Goal: Task Accomplishment & Management: Manage account settings

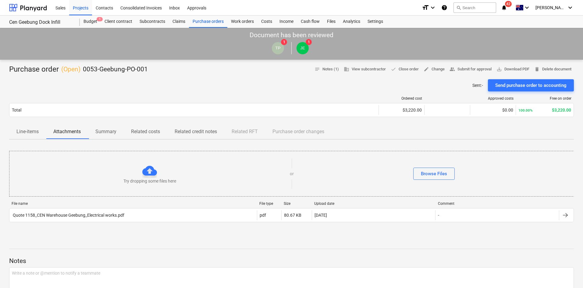
click at [514, 159] on div "Try dropping some files here or Browse Files" at bounding box center [291, 173] width 565 height 35
click at [300, 86] on div "Sent : - Send purchase order to accounting" at bounding box center [291, 85] width 565 height 12
click at [81, 7] on div "Projects" at bounding box center [80, 8] width 23 height 16
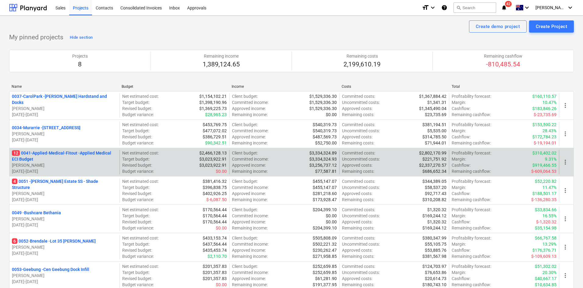
click at [63, 154] on p "12 0041-Applied-Medical-Fitout - Applied Medical ECI Budget" at bounding box center [64, 156] width 105 height 12
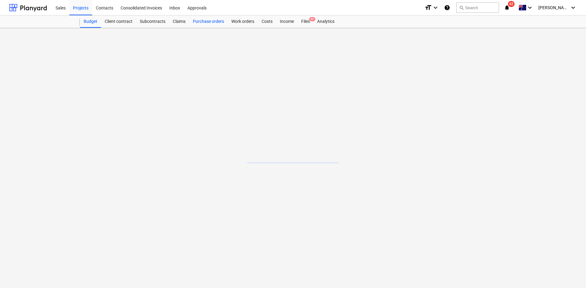
click at [200, 24] on div "Purchase orders" at bounding box center [208, 22] width 38 height 12
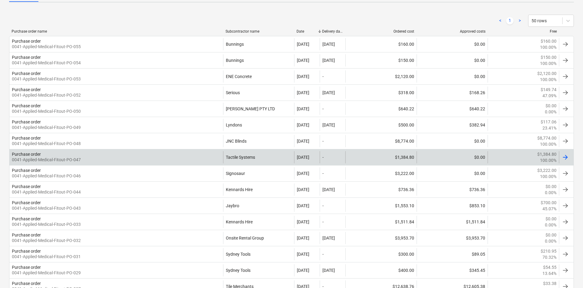
scroll to position [91, 0]
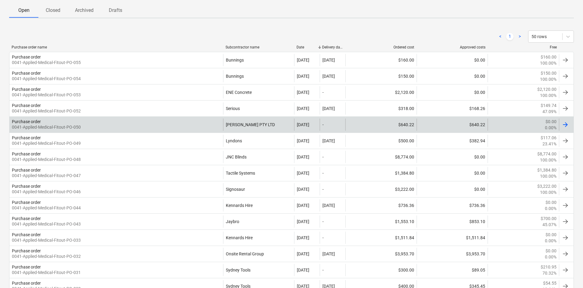
click at [192, 122] on div "Purchase order 0041-Applied-Medical-Fitout-PO-050" at bounding box center [116, 125] width 214 height 12
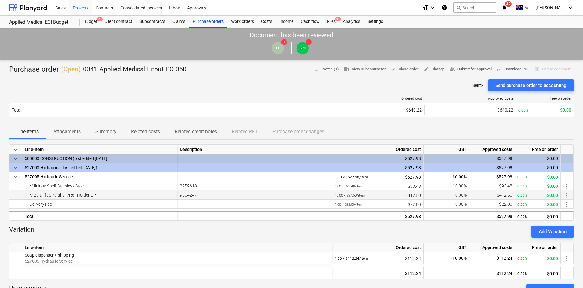
click at [104, 195] on div "Mizu Drift Straight T/Roll Holder CP" at bounding box center [100, 195] width 150 height 9
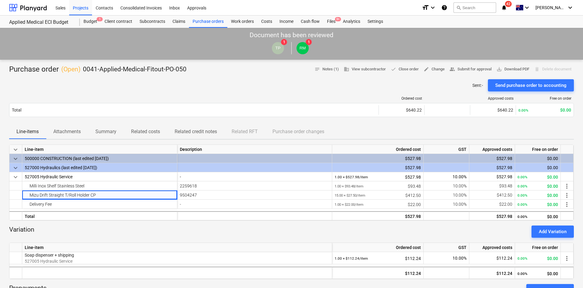
click at [68, 131] on p "Attachments" at bounding box center [66, 131] width 27 height 7
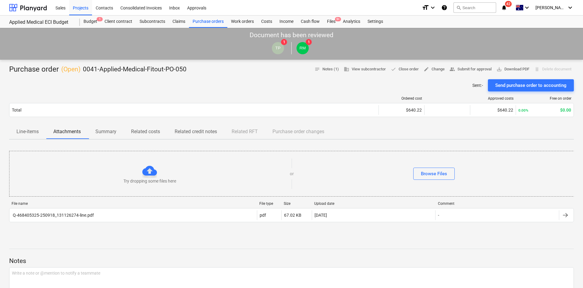
click at [73, 227] on div "File name File type Size Upload date Comment Q-468405325-250918_131126274-line.…" at bounding box center [291, 213] width 565 height 33
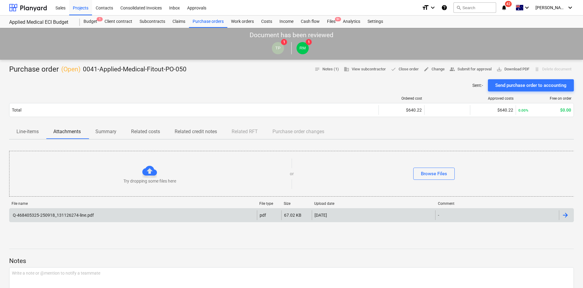
click at [78, 215] on div "Q-468405325-250918_131126274-line.pdf" at bounding box center [53, 215] width 82 height 5
